Goal: Communication & Community: Participate in discussion

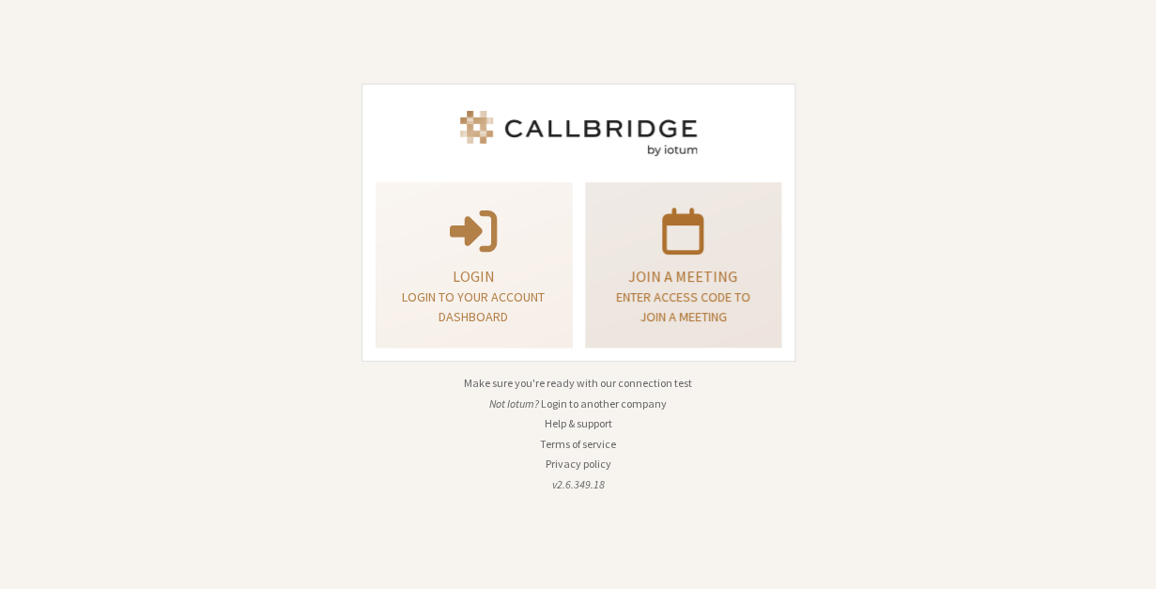
click at [742, 272] on p "Join a meeting" at bounding box center [683, 276] width 149 height 23
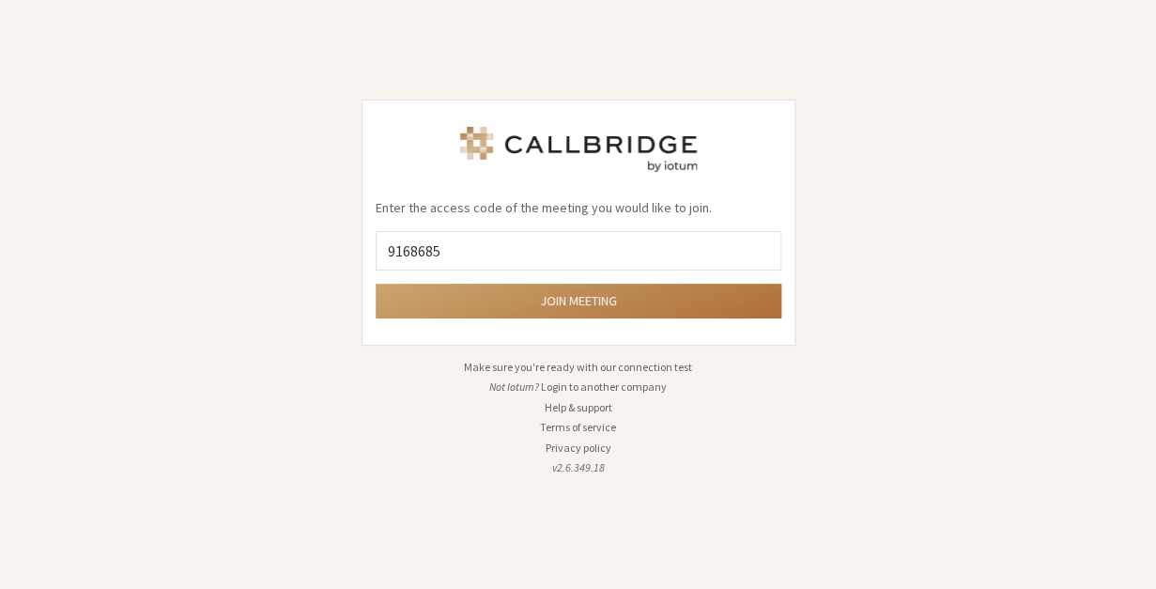
type input "9168685"
click at [650, 298] on button "Join meeting" at bounding box center [579, 301] width 406 height 35
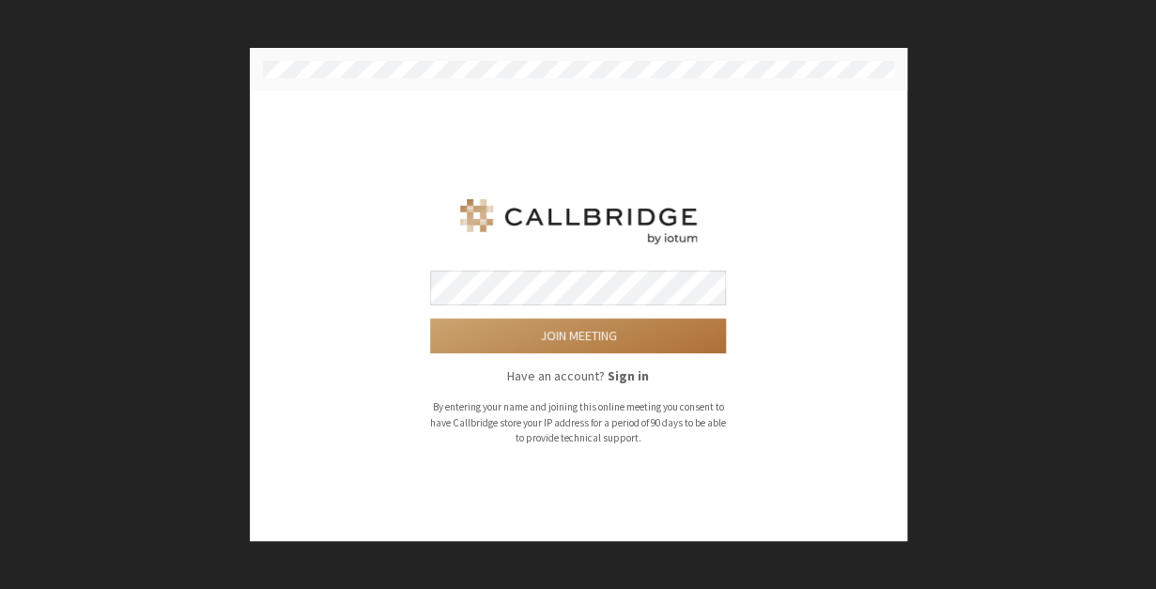
click at [619, 327] on button "Join meeting" at bounding box center [578, 335] width 296 height 35
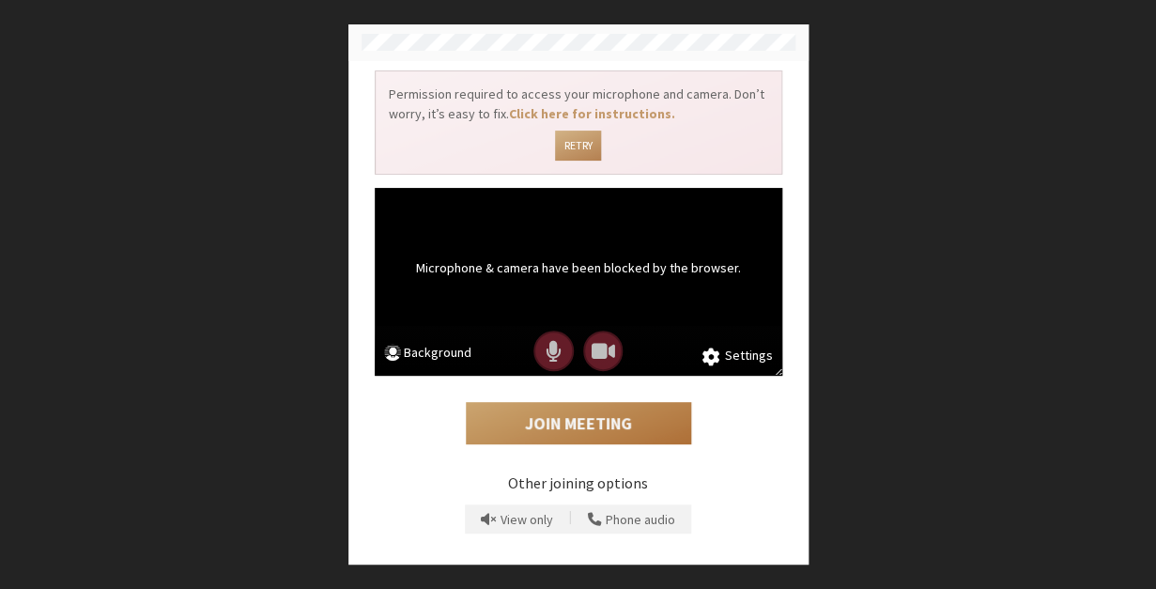
click at [626, 424] on button "Join Meeting" at bounding box center [578, 423] width 225 height 43
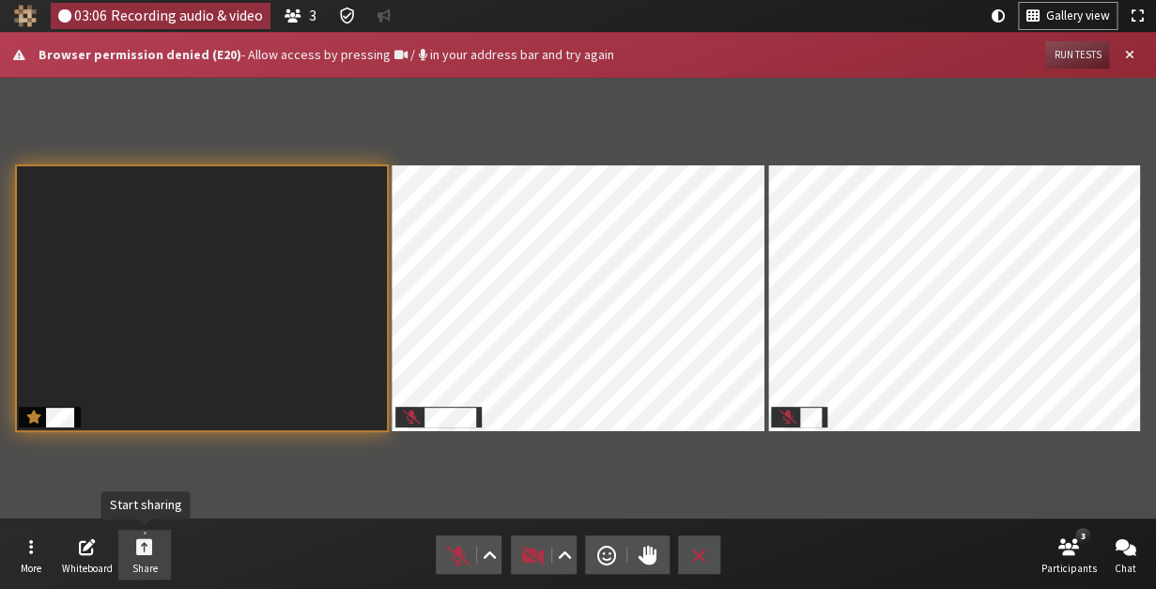
click at [148, 549] on span "Start sharing" at bounding box center [144, 546] width 17 height 22
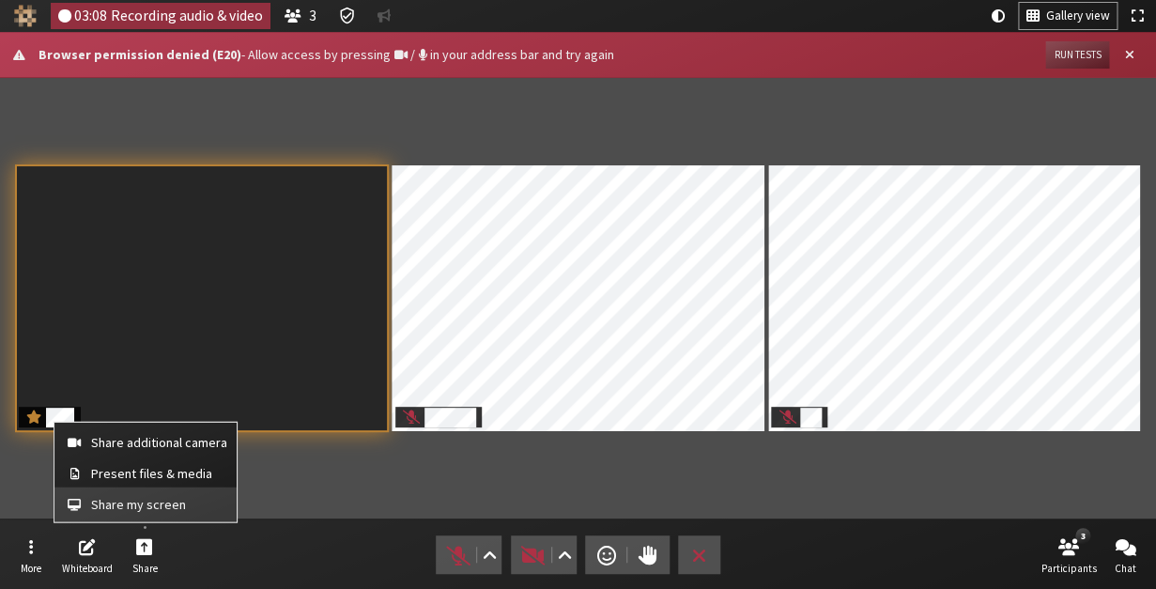
click at [146, 507] on span "Share my screen" at bounding box center [159, 504] width 136 height 14
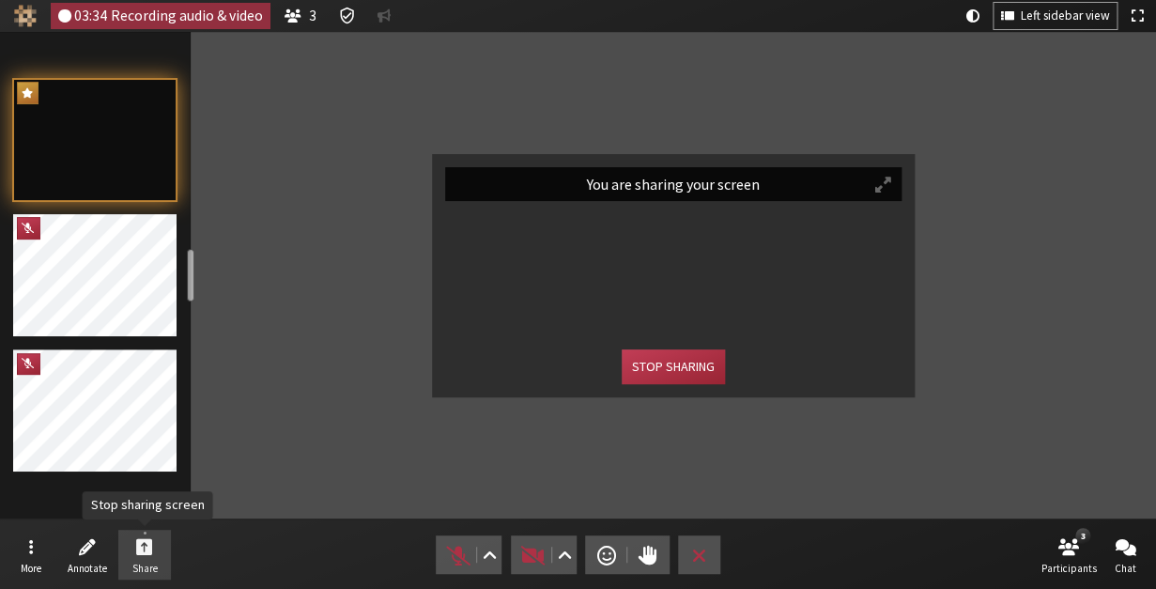
click at [158, 558] on button "Share" at bounding box center [144, 555] width 53 height 51
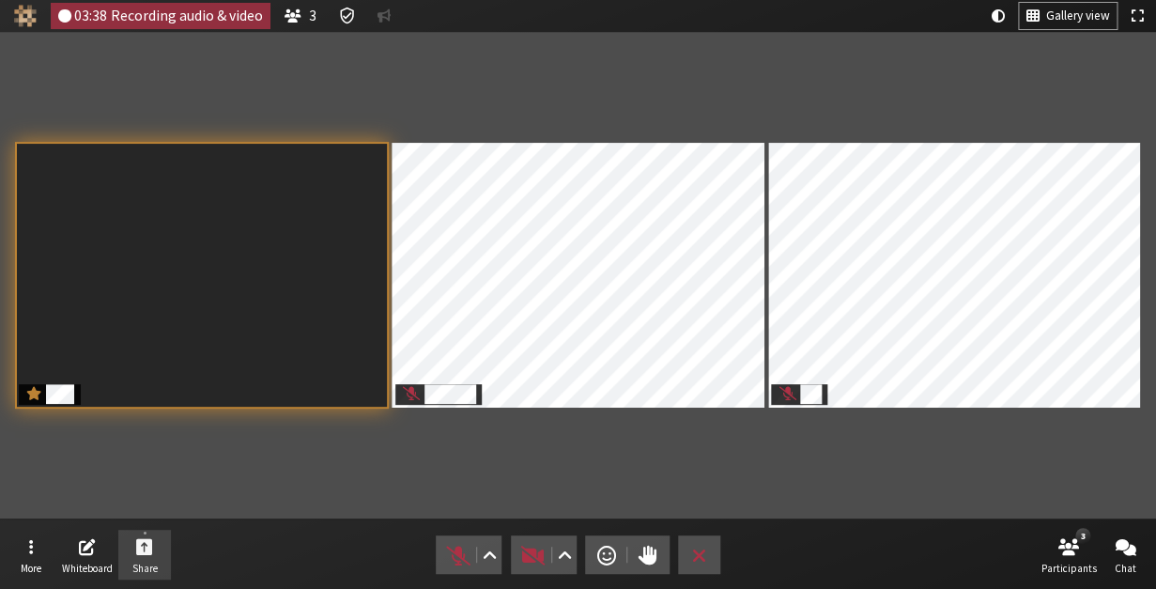
click at [158, 558] on button "Share" at bounding box center [144, 555] width 53 height 51
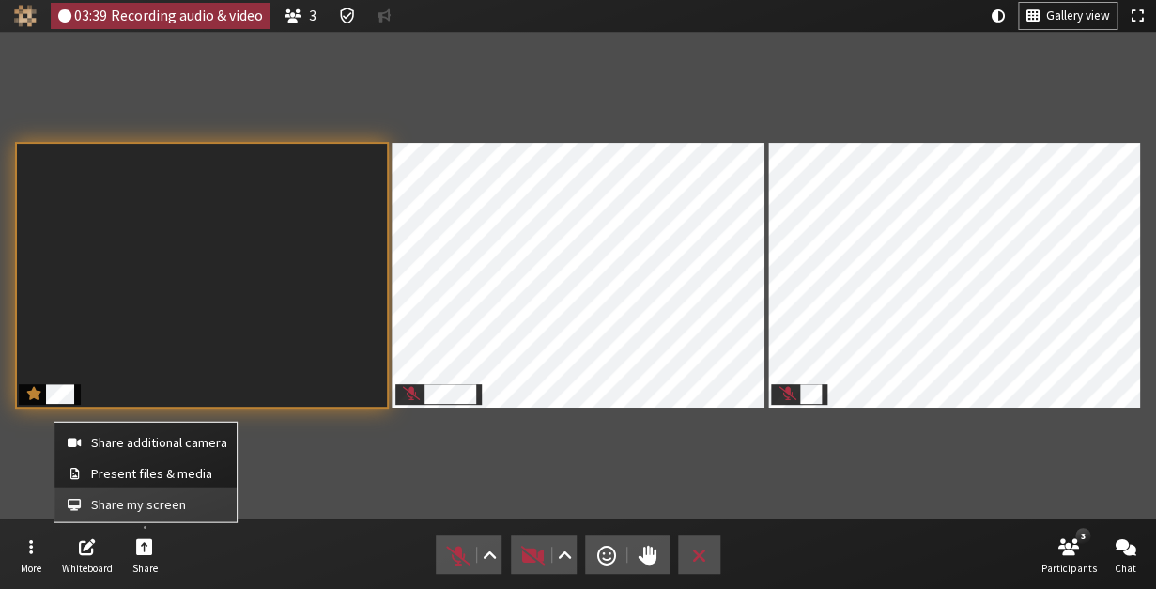
click at [147, 506] on span "Share my screen" at bounding box center [159, 504] width 136 height 14
